Goal: Find specific fact: Find specific fact

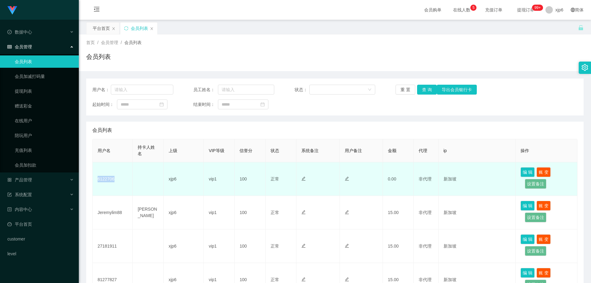
drag, startPoint x: 120, startPoint y: 178, endPoint x: 94, endPoint y: 180, distance: 25.9
click at [94, 180] on td "6122706" at bounding box center [113, 179] width 40 height 34
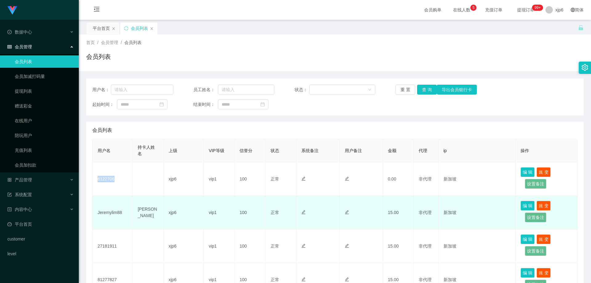
copy td "6122706"
